Goal: Information Seeking & Learning: Learn about a topic

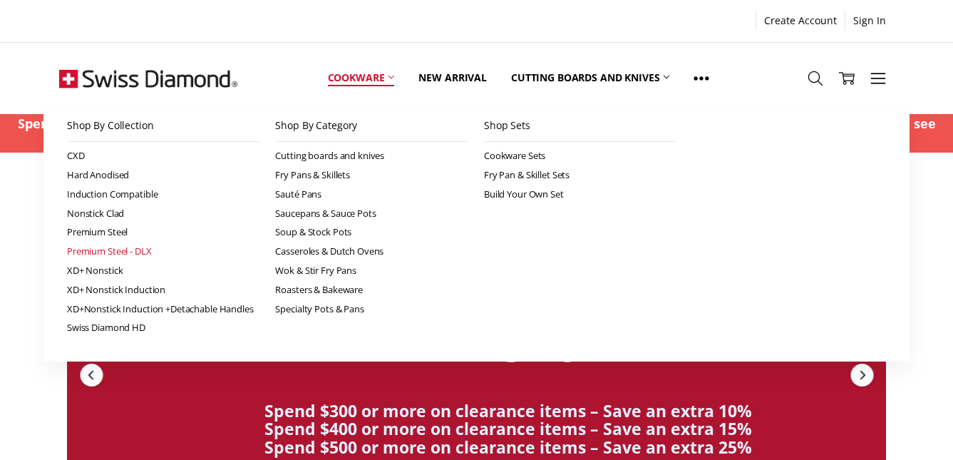
click at [122, 252] on link "Premium Steel - DLX" at bounding box center [164, 251] width 194 height 19
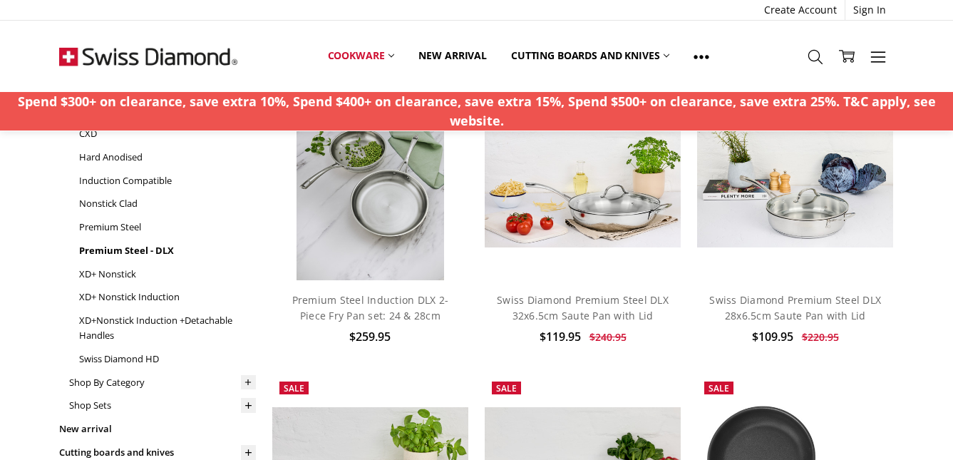
scroll to position [146, 0]
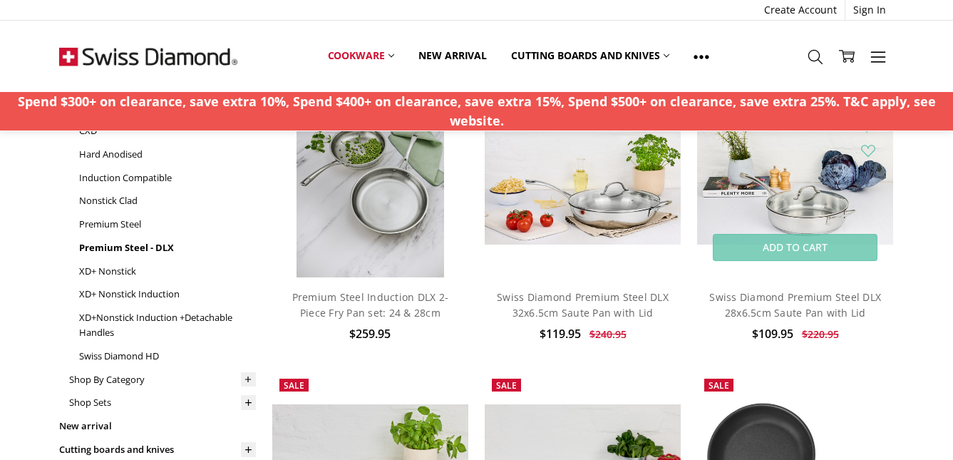
click at [788, 173] on img at bounding box center [795, 178] width 197 height 131
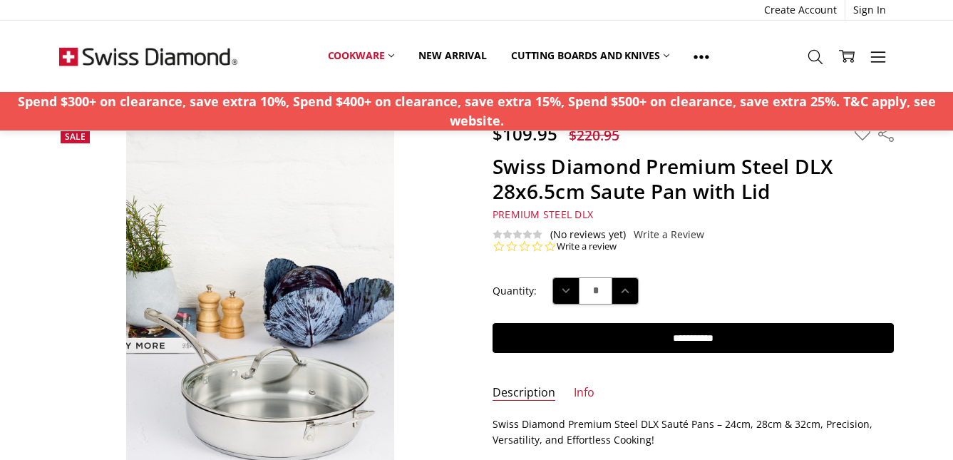
scroll to position [42, 0]
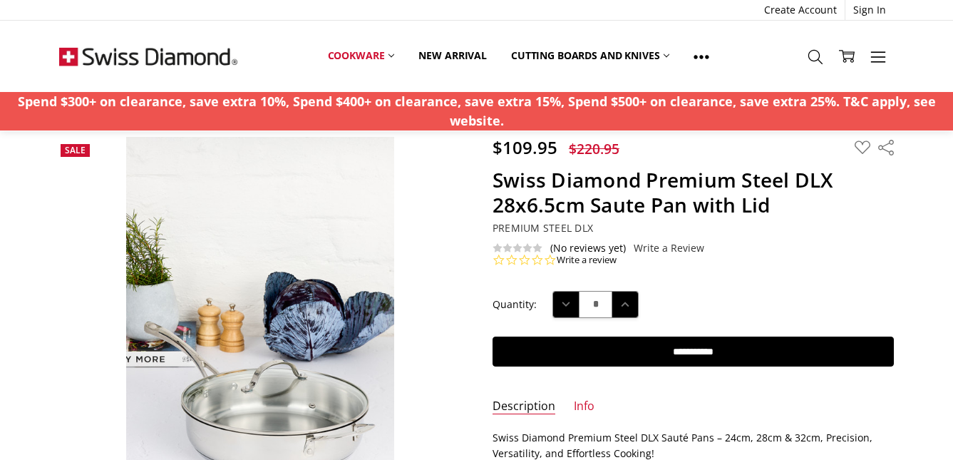
click at [545, 228] on span "Premium Steel DLX" at bounding box center [543, 228] width 101 height 14
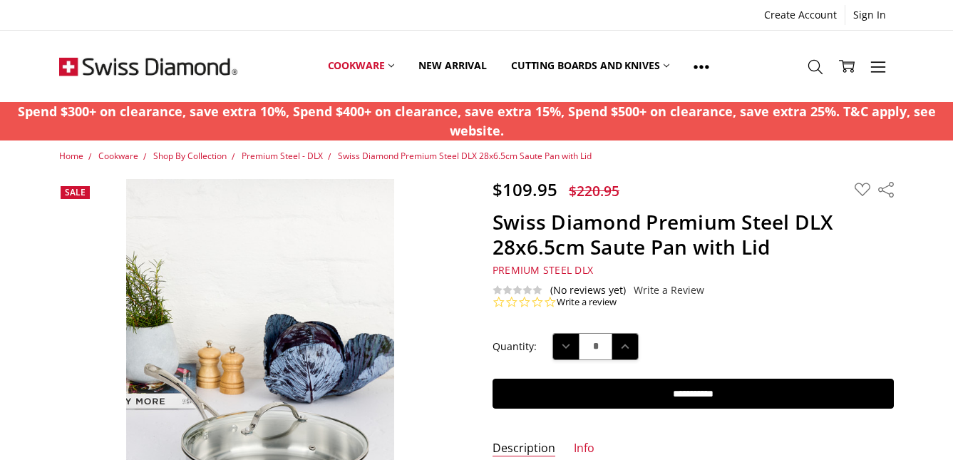
scroll to position [1, 0]
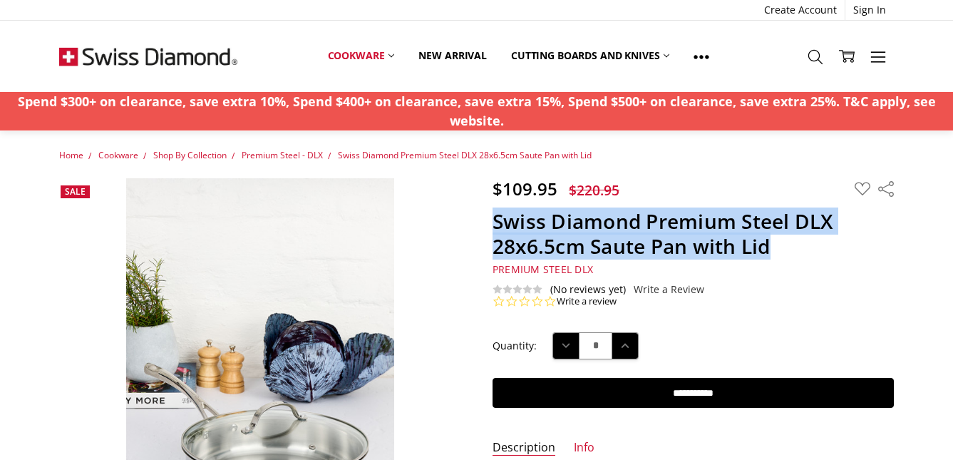
drag, startPoint x: 496, startPoint y: 222, endPoint x: 795, endPoint y: 239, distance: 299.2
click at [797, 241] on h1 "Swiss Diamond Premium Steel DLX 28x6.5cm Saute Pan with Lid" at bounding box center [693, 234] width 401 height 50
copy h1 "Swiss Diamond Premium Steel DLX 28x6.5cm Saute Pan with Lid"
